Goal: Information Seeking & Learning: Learn about a topic

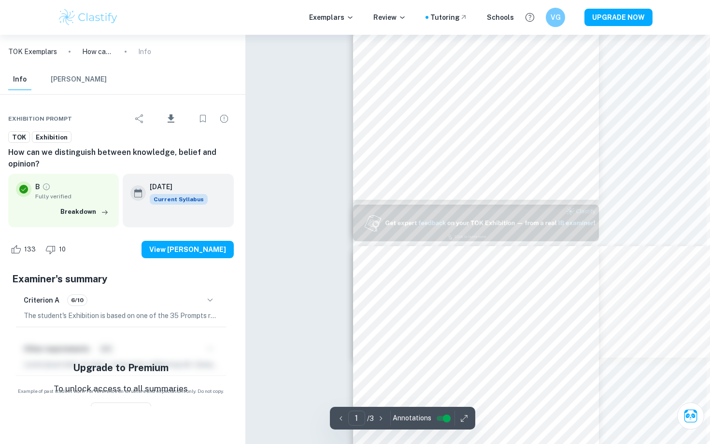
scroll to position [192, 0]
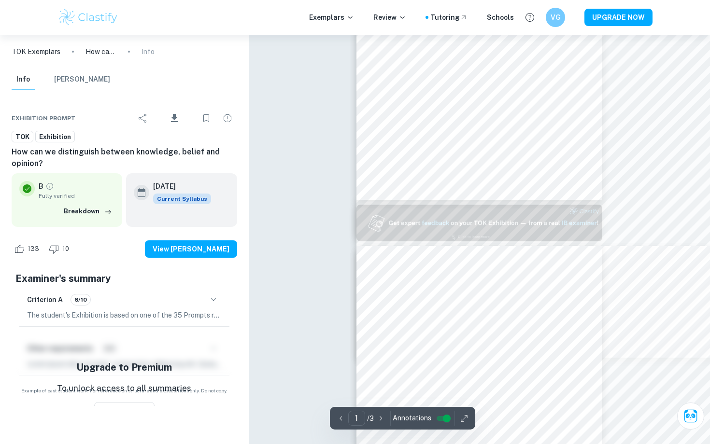
click at [103, 50] on p "How can we distinguish between knowledge, belief and opinion?" at bounding box center [100, 51] width 31 height 11
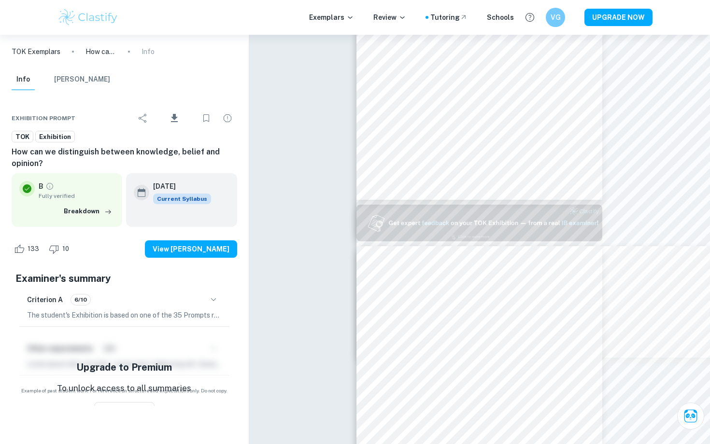
click at [45, 56] on p "TOK Exemplars" at bounding box center [36, 51] width 49 height 11
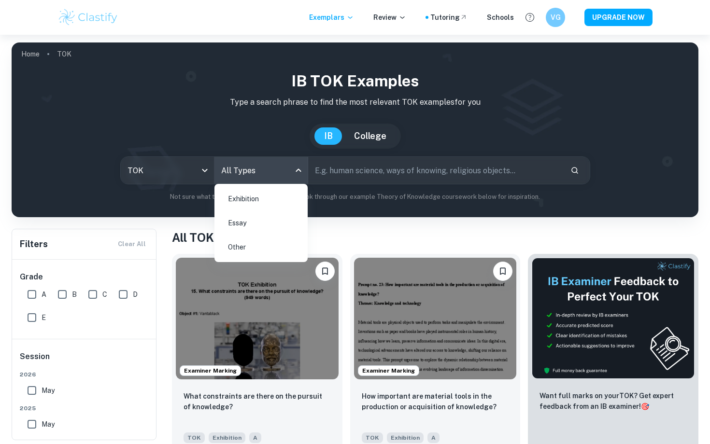
click at [256, 174] on body "We value your privacy We use cookies to enhance your browsing experience, serve…" at bounding box center [355, 257] width 710 height 444
click at [389, 168] on div at bounding box center [355, 222] width 710 height 444
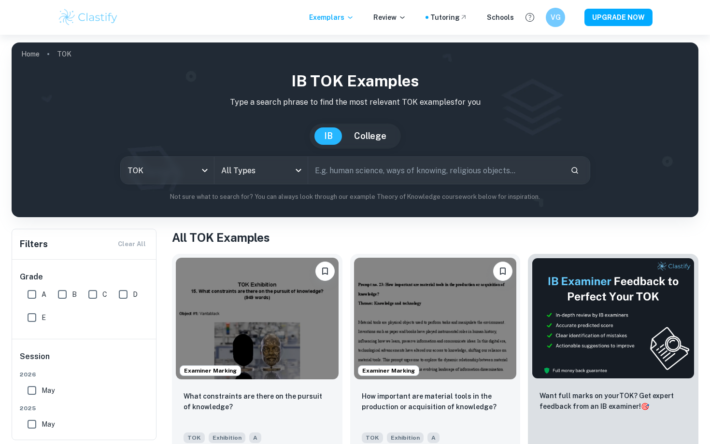
click at [389, 168] on input "text" at bounding box center [435, 170] width 255 height 27
type input "how to disntiguish"
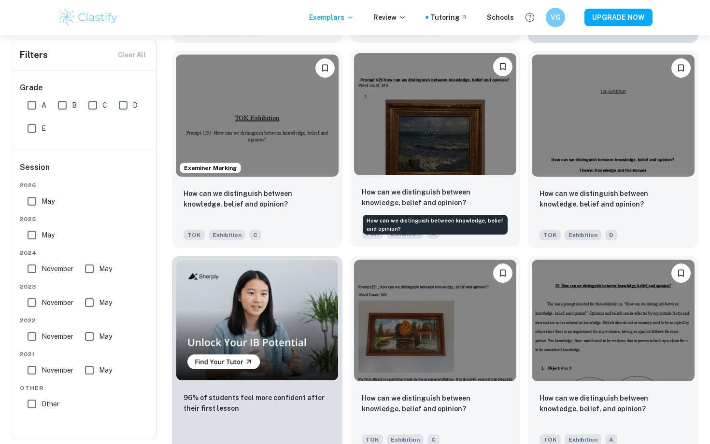
scroll to position [409, 0]
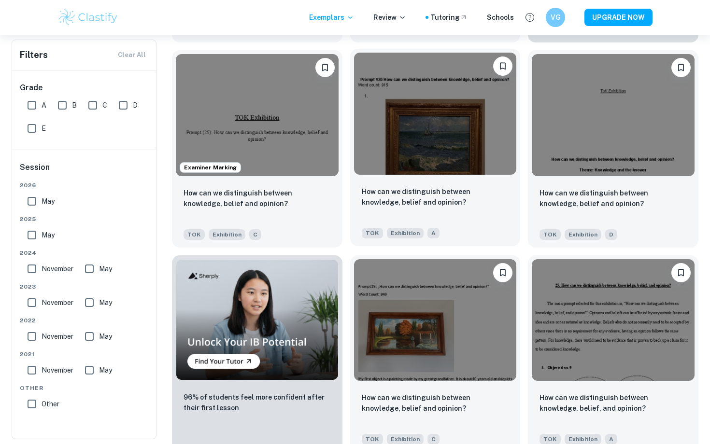
drag, startPoint x: 419, startPoint y: 167, endPoint x: 423, endPoint y: 172, distance: 6.6
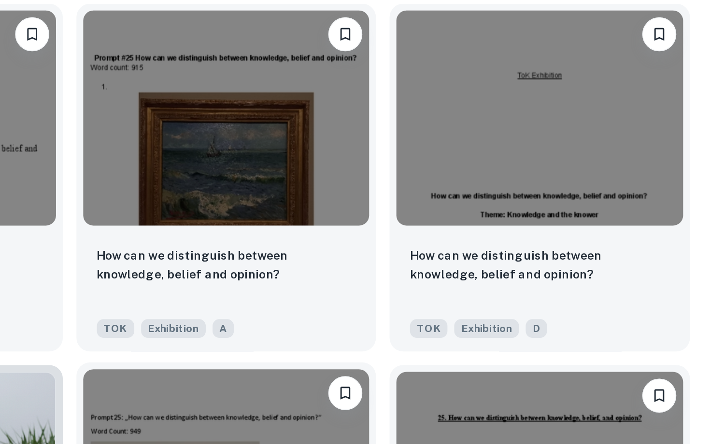
scroll to position [303, 0]
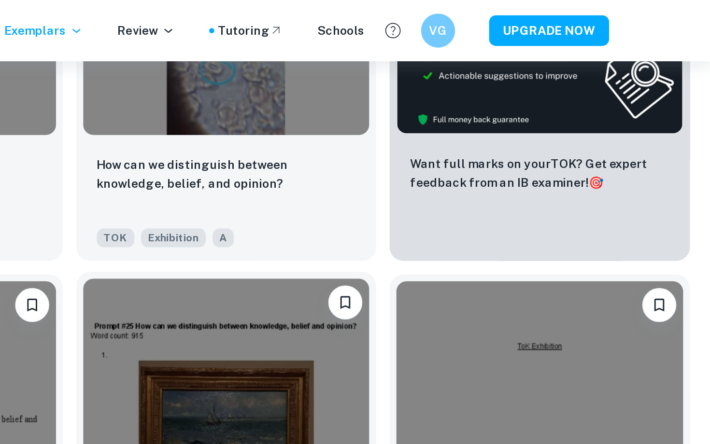
click at [354, 187] on img at bounding box center [435, 219] width 163 height 122
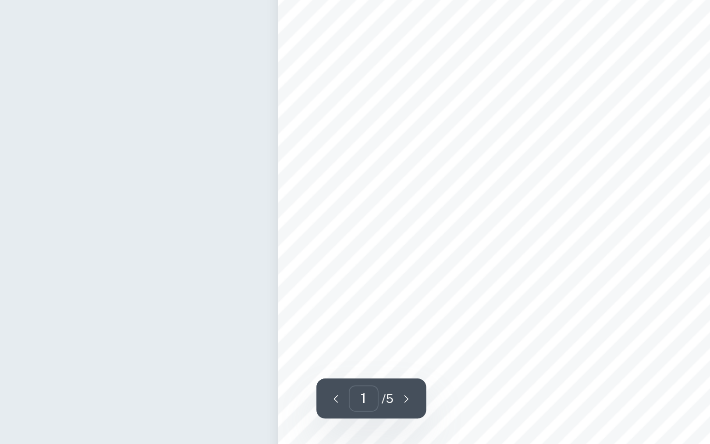
scroll to position [157, 0]
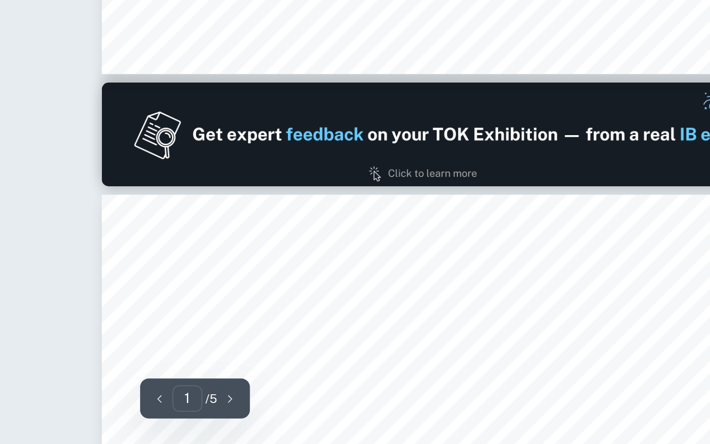
type input "2"
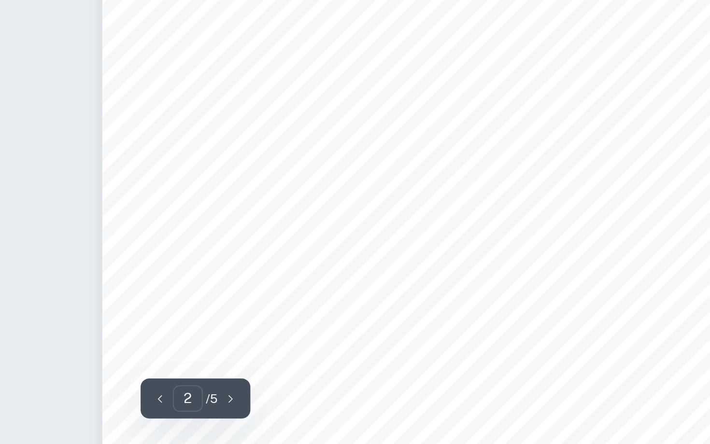
scroll to position [707, 0]
